Goal: Obtain resource: Download file/media

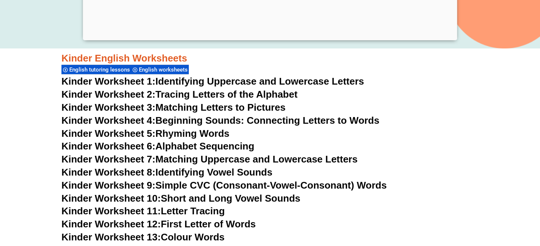
scroll to position [263, 0]
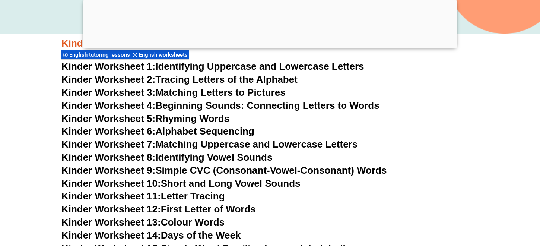
click at [266, 46] on div at bounding box center [270, 46] width 374 height 0
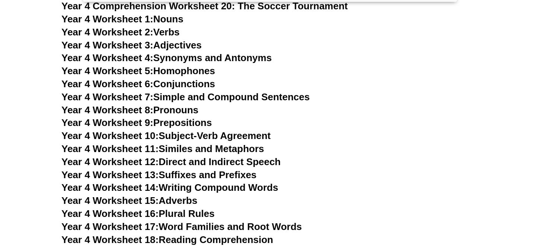
scroll to position [3849, 0]
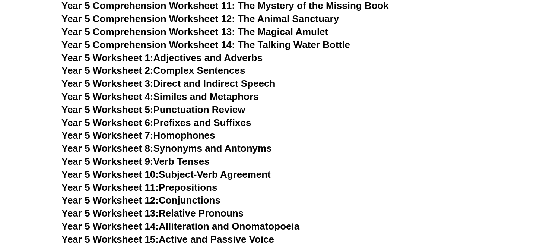
scroll to position [3802, 0]
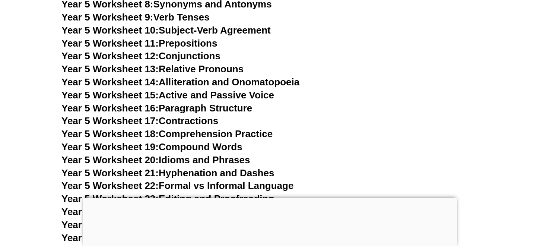
click at [348, 96] on h3 "Year 5 Worksheet 15: Active and Passive Voice" at bounding box center [269, 95] width 417 height 13
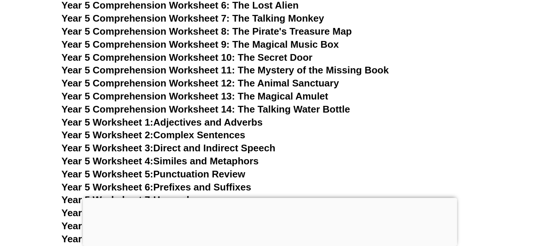
scroll to position [3579, 0]
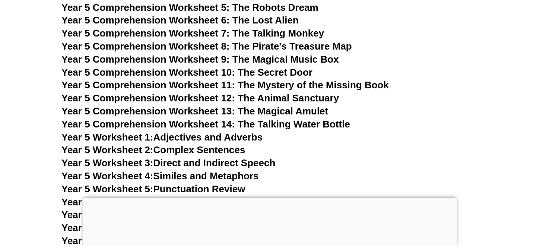
click at [239, 164] on link "Year 5 Worksheet 3: Direct and Indirect Speech" at bounding box center [168, 162] width 214 height 11
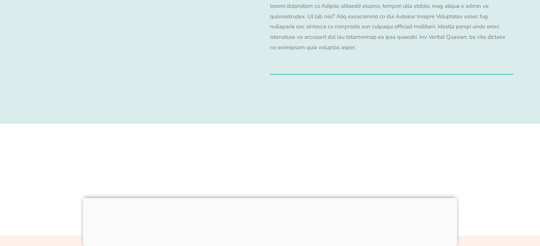
scroll to position [3802, 0]
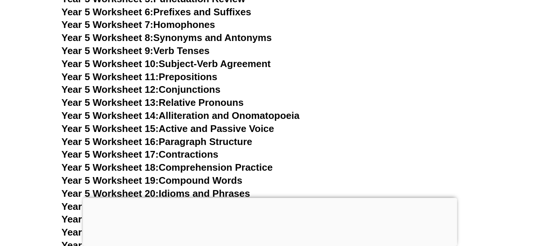
drag, startPoint x: 72, startPoint y: 4, endPoint x: 371, endPoint y: 44, distance: 301.0
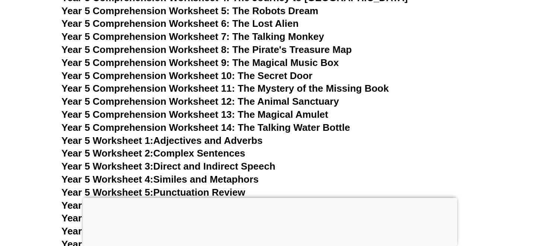
scroll to position [3579, 0]
